Goal: Task Accomplishment & Management: Manage account settings

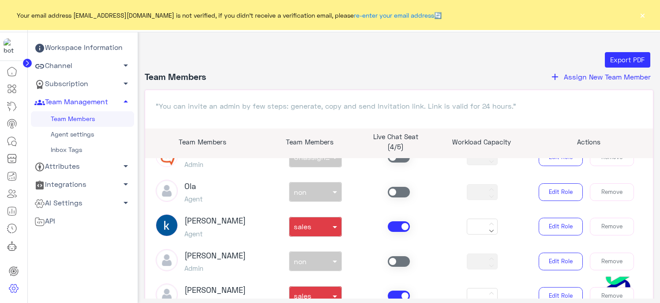
scroll to position [177, 0]
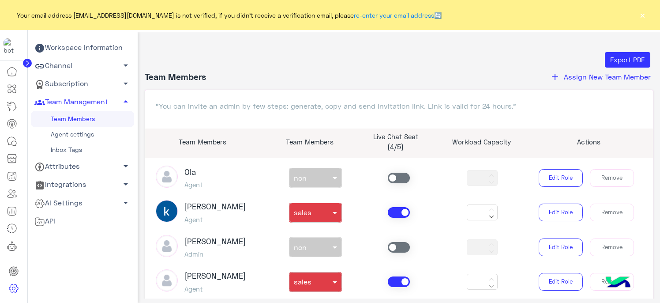
click at [398, 213] on span at bounding box center [399, 212] width 22 height 11
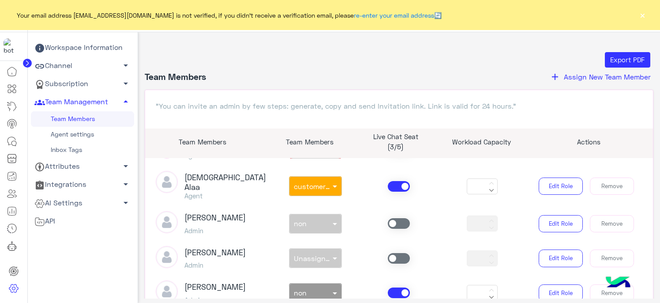
scroll to position [309, 0]
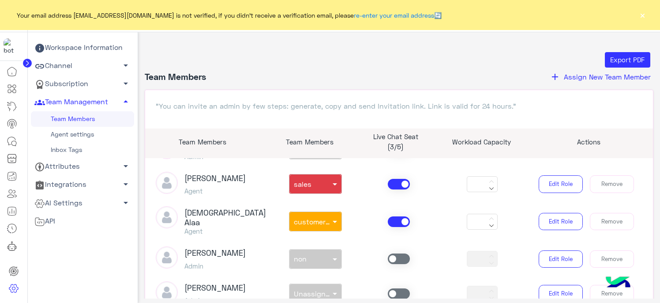
click at [395, 184] on span at bounding box center [399, 184] width 22 height 11
click at [397, 219] on span at bounding box center [399, 221] width 22 height 11
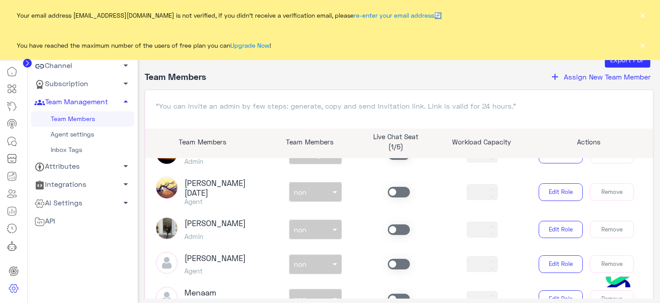
scroll to position [530, 0]
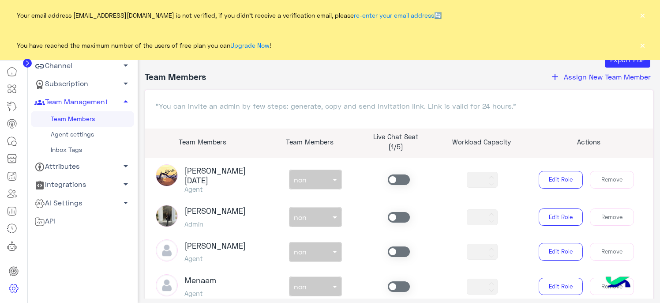
click at [392, 281] on span at bounding box center [399, 286] width 22 height 11
click at [332, 282] on span at bounding box center [336, 286] width 11 height 9
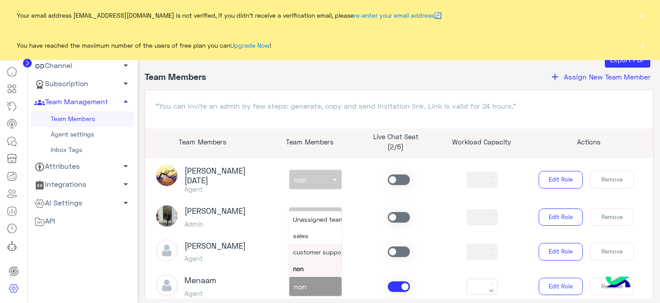
click at [303, 248] on span "customer support" at bounding box center [319, 252] width 53 height 8
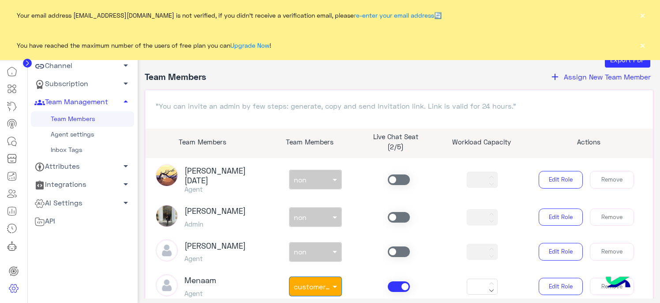
click at [396, 246] on span at bounding box center [399, 251] width 22 height 11
click at [323, 246] on div "non × non" at bounding box center [315, 252] width 53 height 20
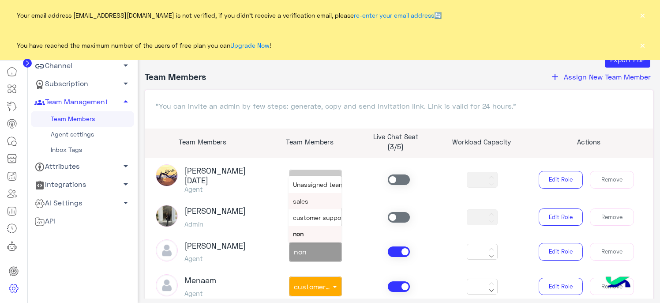
click at [305, 197] on span "sales" at bounding box center [300, 201] width 15 height 8
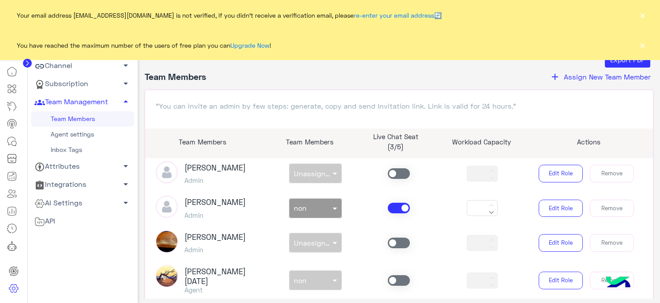
scroll to position [441, 0]
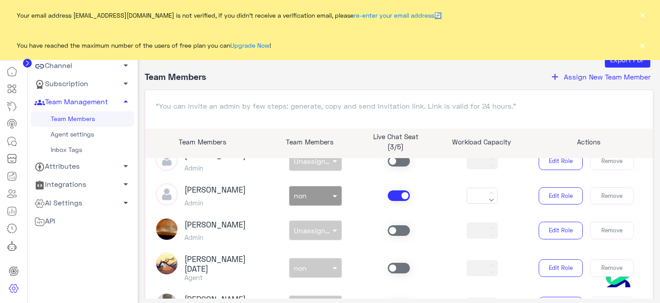
click at [397, 263] on span at bounding box center [399, 268] width 22 height 11
click at [332, 263] on span at bounding box center [336, 267] width 11 height 9
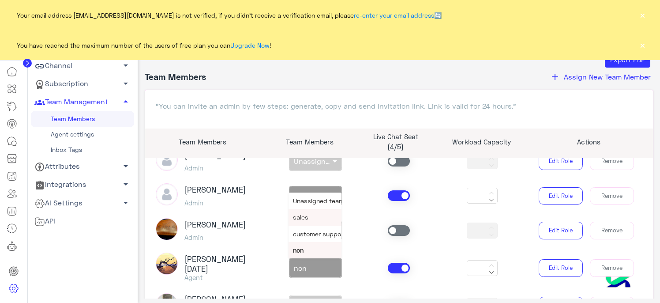
click at [307, 213] on span "sales" at bounding box center [300, 217] width 15 height 8
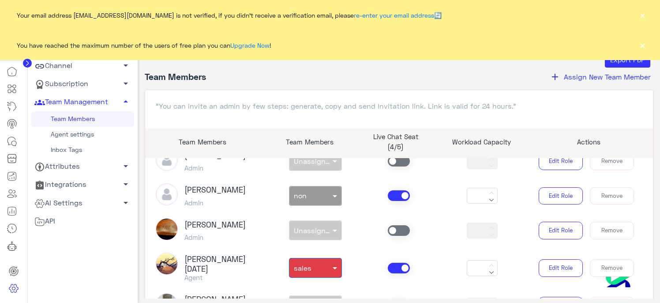
click at [644, 44] on button "×" at bounding box center [642, 45] width 9 height 9
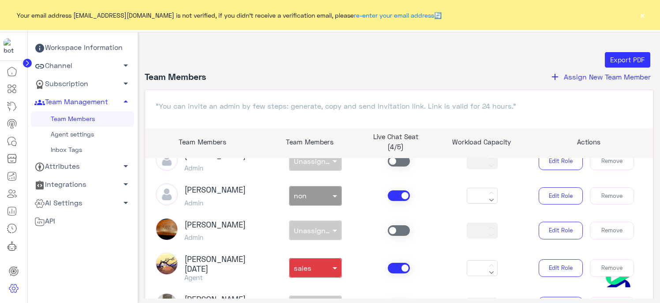
click at [641, 15] on button "×" at bounding box center [642, 15] width 9 height 9
